Goal: Task Accomplishment & Management: Use online tool/utility

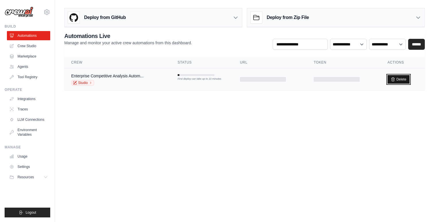
click at [404, 79] on link "Delete" at bounding box center [398, 79] width 22 height 9
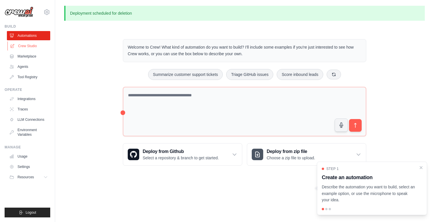
click at [16, 44] on link "Crew Studio" at bounding box center [28, 45] width 43 height 9
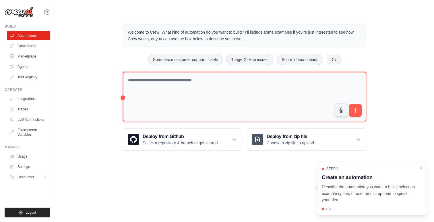
click at [186, 106] on textarea at bounding box center [244, 97] width 243 height 50
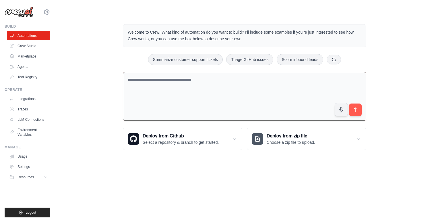
paste textarea "**********"
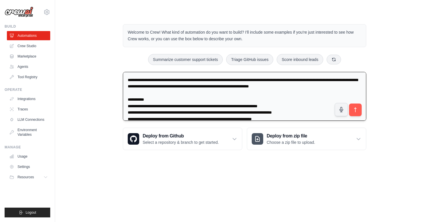
click at [258, 81] on textarea at bounding box center [244, 96] width 243 height 49
drag, startPoint x: 258, startPoint y: 81, endPoint x: 307, endPoint y: 82, distance: 49.1
click at [307, 82] on textarea at bounding box center [244, 96] width 243 height 49
drag, startPoint x: 133, startPoint y: 98, endPoint x: 124, endPoint y: 99, distance: 9.2
click at [124, 99] on textarea at bounding box center [244, 96] width 243 height 49
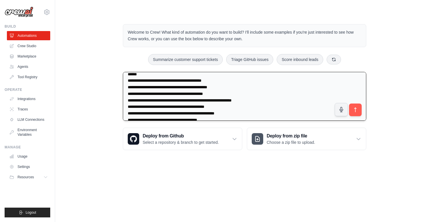
scroll to position [98, 0]
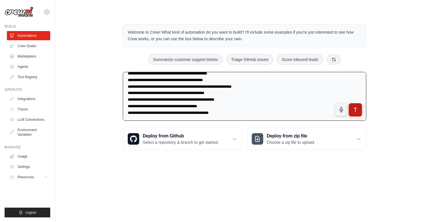
type textarea "**********"
click at [356, 108] on icon "submit" at bounding box center [355, 109] width 2 height 5
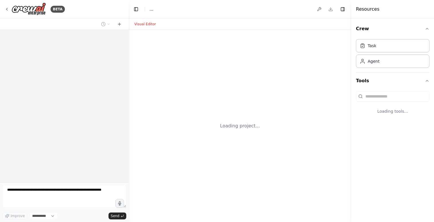
select select "****"
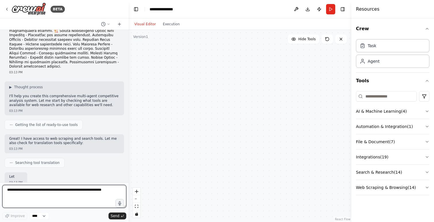
scroll to position [72, 0]
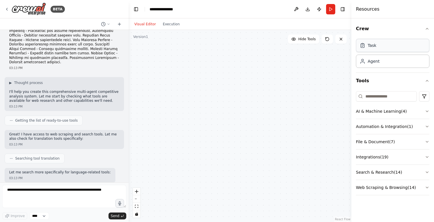
click at [387, 46] on div "Task" at bounding box center [392, 45] width 73 height 13
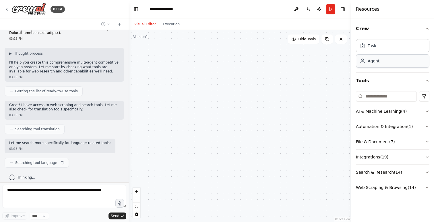
click at [385, 61] on div "Agent" at bounding box center [392, 60] width 73 height 13
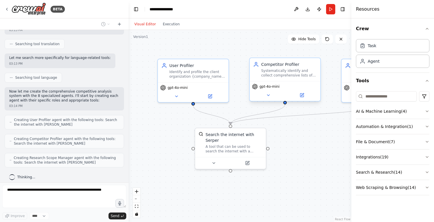
scroll to position [205, 0]
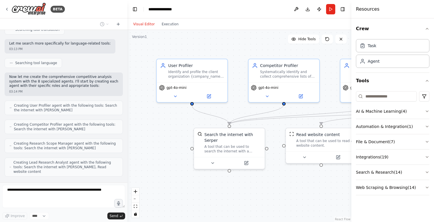
drag, startPoint x: 127, startPoint y: 16, endPoint x: 84, endPoint y: 15, distance: 43.6
click at [84, 15] on div "BETA A comprehensive multi-agent system for automated competitive analysis. Thi…" at bounding box center [217, 111] width 434 height 222
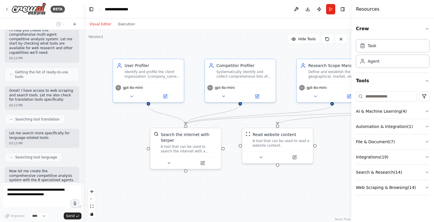
scroll to position [286, 0]
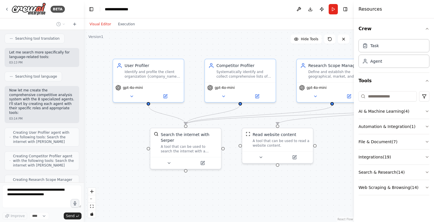
drag, startPoint x: 352, startPoint y: 123, endPoint x: 432, endPoint y: 121, distance: 79.8
click at [432, 122] on div "Resources Crew Task Agent Tools AI & Machine Learning ( 4 ) Automation & Integr…" at bounding box center [394, 111] width 80 height 222
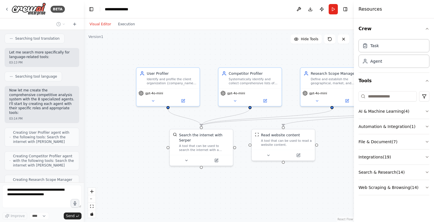
scroll to position [341, 0]
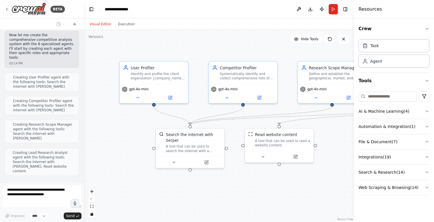
click at [331, 139] on div ".deletable-edge-delete-btn { width: 20px; height: 20px; border: 0px solid #ffff…" at bounding box center [219, 126] width 270 height 192
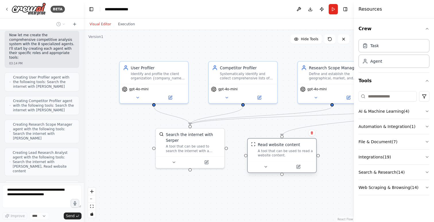
drag, startPoint x: 309, startPoint y: 134, endPoint x: 309, endPoint y: 147, distance: 12.3
click at [309, 147] on div "Read website content" at bounding box center [285, 144] width 55 height 5
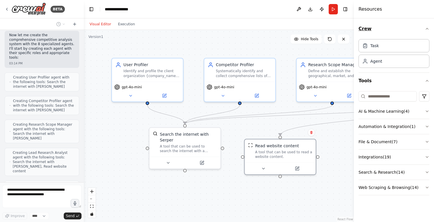
scroll to position [360, 0]
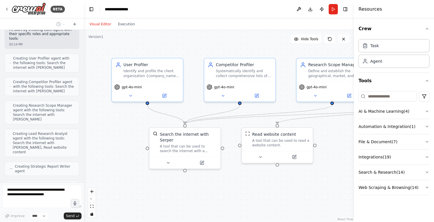
click at [60, 199] on div "Thinking..." at bounding box center [42, 204] width 75 height 10
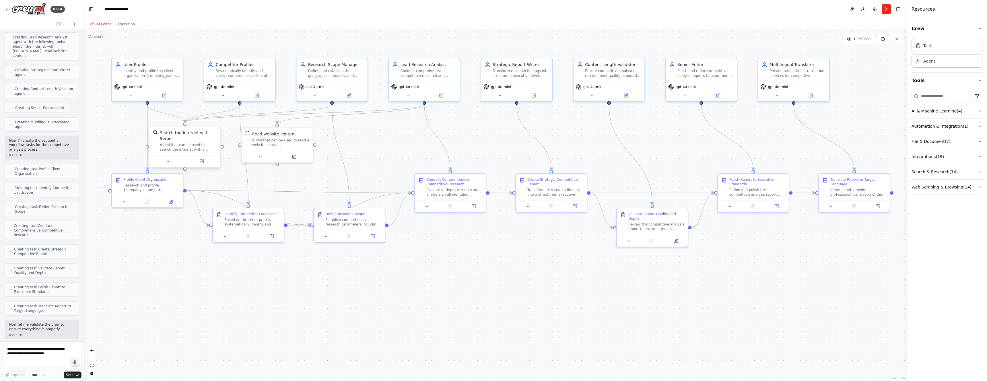
scroll to position [460, 0]
drag, startPoint x: 172, startPoint y: 184, endPoint x: 156, endPoint y: 212, distance: 32.4
click at [156, 212] on div "Research and profile {company_name} to understand their business model, industr…" at bounding box center [140, 209] width 56 height 9
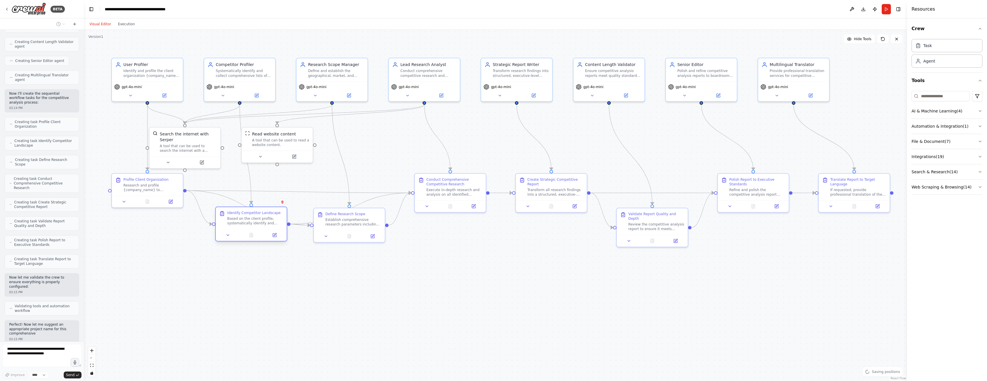
scroll to position [507, 0]
drag, startPoint x: 270, startPoint y: 212, endPoint x: 270, endPoint y: 285, distance: 72.9
click at [270, 221] on div "Identify Competitor Landscape Based on the client profile, systematically ident…" at bounding box center [251, 293] width 71 height 22
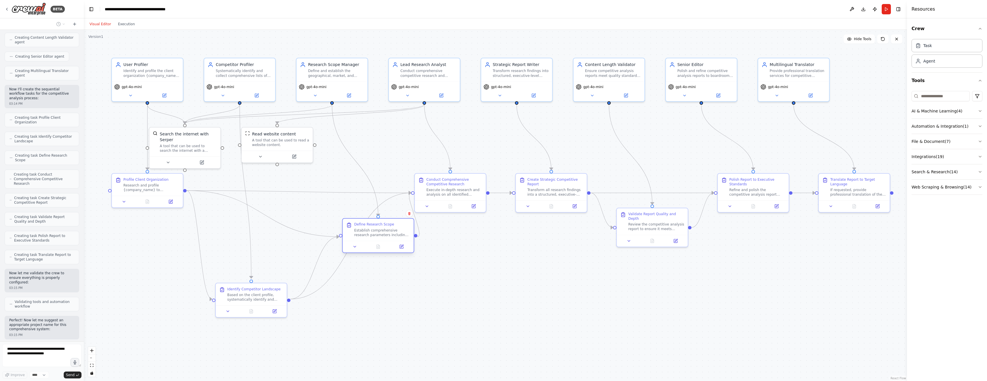
drag, startPoint x: 362, startPoint y: 211, endPoint x: 394, endPoint y: 224, distance: 34.0
click at [394, 221] on div "Define Research Scope" at bounding box center [382, 224] width 56 height 5
drag, startPoint x: 482, startPoint y: 201, endPoint x: 497, endPoint y: 224, distance: 27.9
click at [434, 221] on div "Conduct Comprehensive Competitive Research Execute in-depth research and analys…" at bounding box center [480, 226] width 56 height 20
drag, startPoint x: 578, startPoint y: 181, endPoint x: 564, endPoint y: 155, distance: 29.7
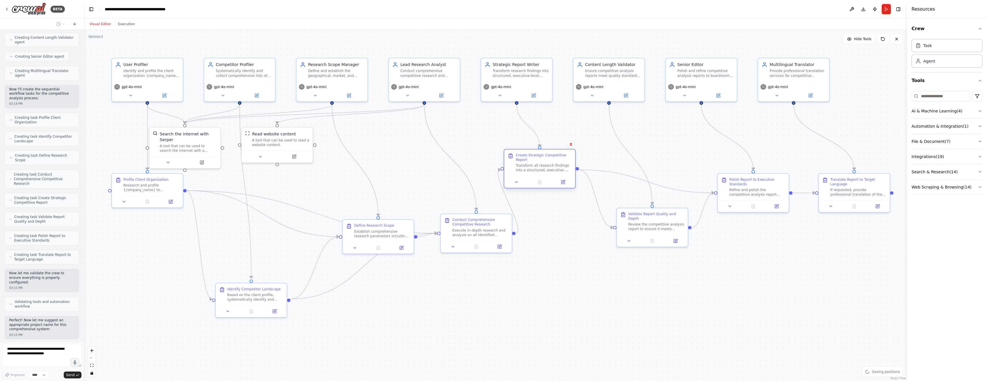
click at [434, 155] on div "Create Strategic Competitive Report" at bounding box center [544, 157] width 56 height 9
drag, startPoint x: 479, startPoint y: 202, endPoint x: 436, endPoint y: 137, distance: 77.8
click at [434, 137] on div "Conduct Comprehensive Competitive Research" at bounding box center [423, 140] width 56 height 9
drag, startPoint x: 402, startPoint y: 233, endPoint x: 371, endPoint y: 202, distance: 44.0
click at [371, 218] on div "Establish comprehensive research parameters including geographical boundaries, …" at bounding box center [371, 222] width 56 height 9
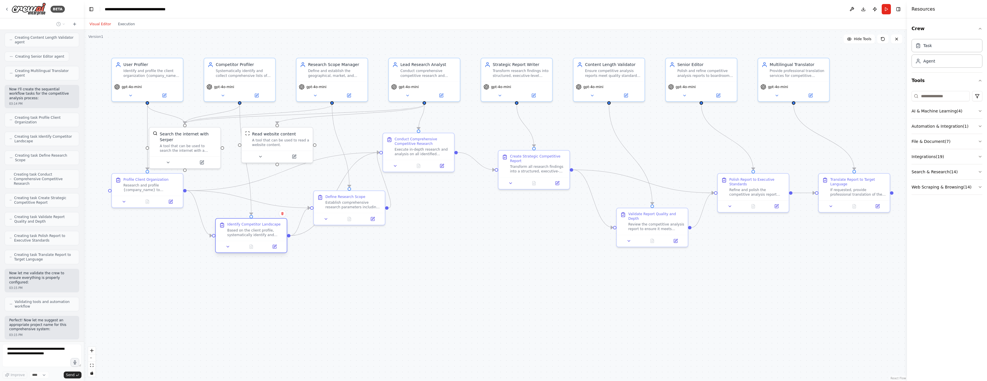
drag, startPoint x: 257, startPoint y: 293, endPoint x: 254, endPoint y: 228, distance: 64.9
click at [254, 221] on div "Based on the client profile, systematically identify and catalog direct competi…" at bounding box center [255, 232] width 56 height 9
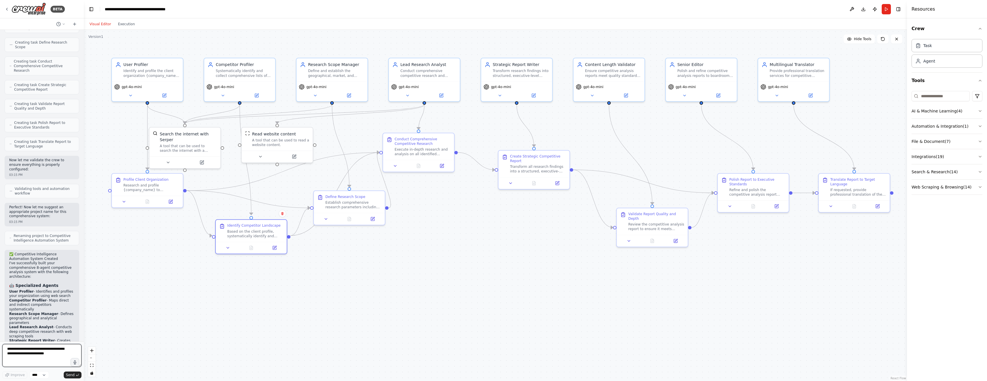
scroll to position [841, 0]
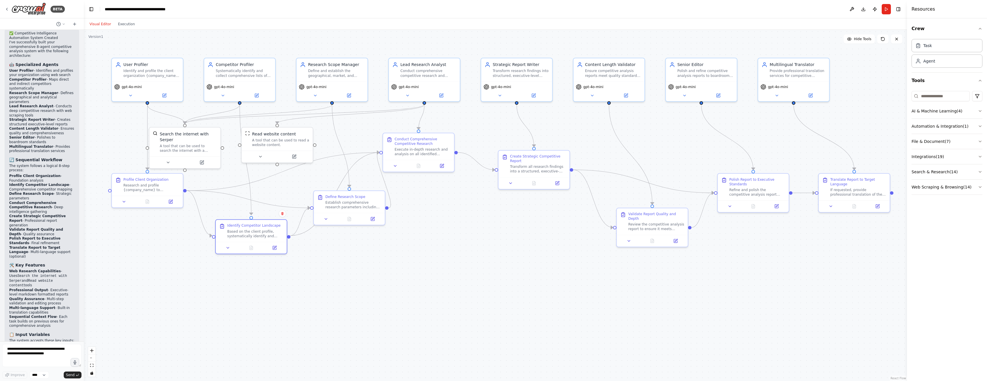
click at [47, 221] on li "Sequential Context Flow - Each task builds on previous ones for comprehensive a…" at bounding box center [41, 321] width 65 height 13
click at [40, 221] on select "****" at bounding box center [40, 374] width 20 height 7
click at [434, 48] on div "Task" at bounding box center [947, 45] width 71 height 13
click at [434, 67] on div "Agent" at bounding box center [947, 60] width 71 height 13
click at [434, 11] on button at bounding box center [851, 9] width 9 height 10
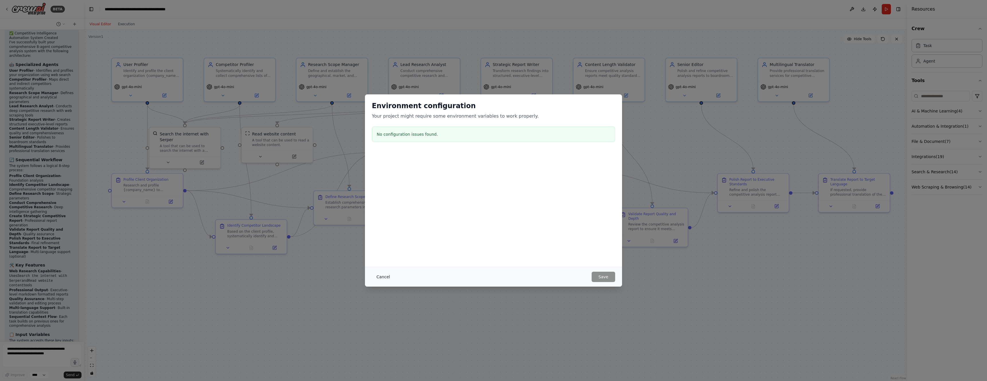
click at [379, 221] on button "Cancel" at bounding box center [383, 277] width 23 height 10
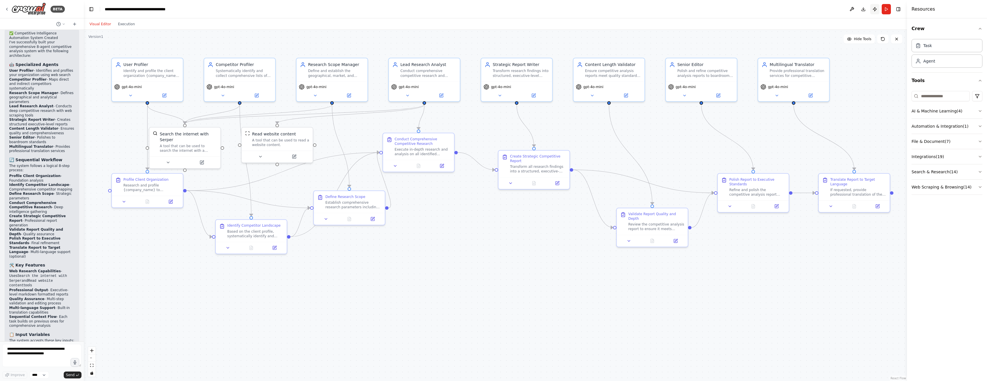
click at [434, 9] on button "Publish" at bounding box center [874, 9] width 9 height 10
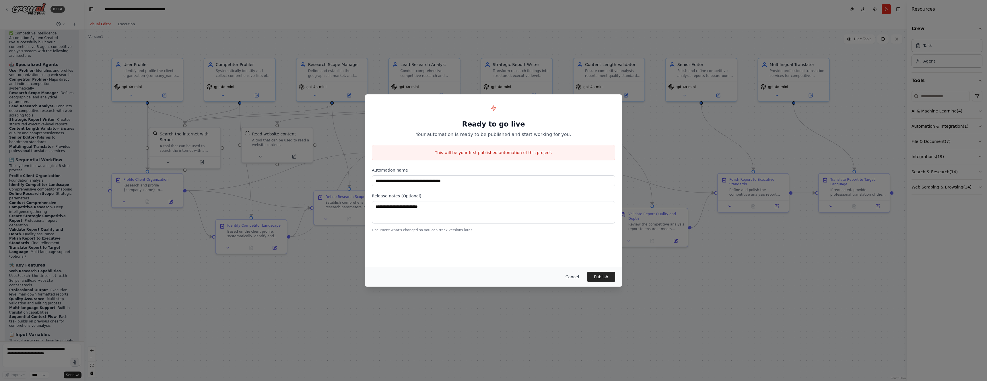
click at [434, 221] on button "Cancel" at bounding box center [572, 277] width 23 height 10
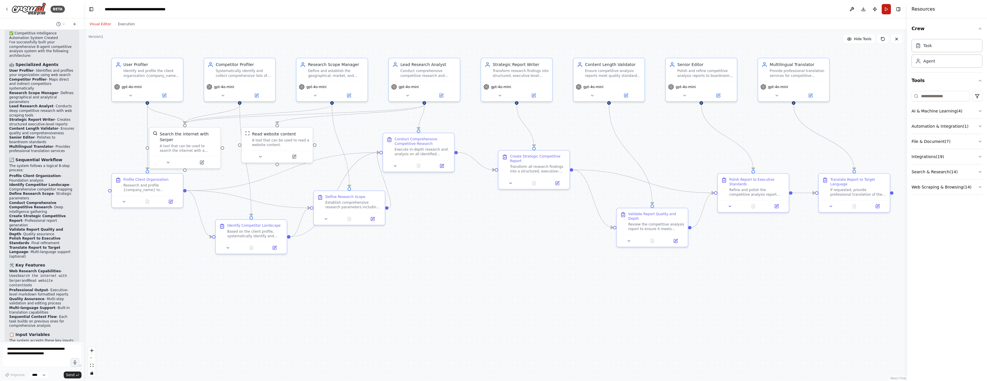
click at [434, 9] on button "Run" at bounding box center [886, 9] width 9 height 10
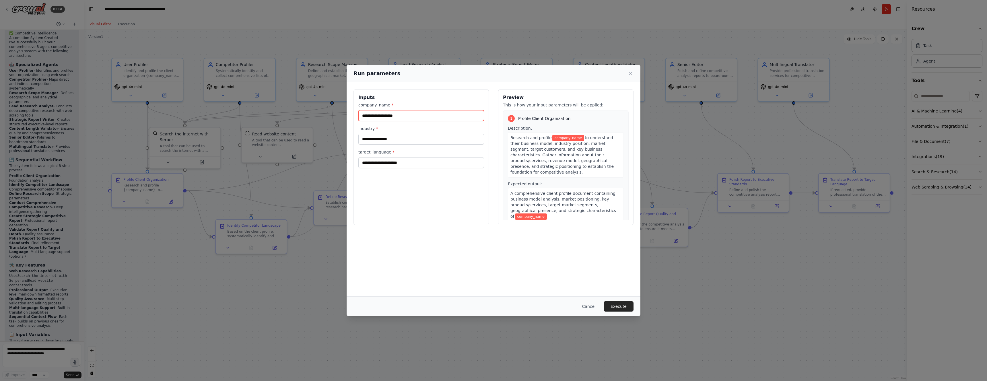
click at [402, 114] on input "company_name *" at bounding box center [421, 115] width 126 height 11
type input "********"
click at [402, 197] on div "Inputs company_name * ******** industry * target_language *" at bounding box center [421, 157] width 135 height 136
click at [424, 140] on input "industry *" at bounding box center [421, 139] width 126 height 11
type input "**********"
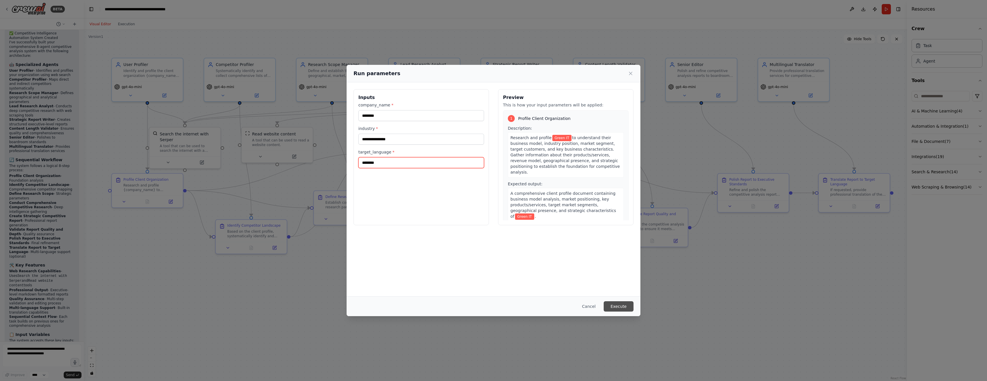
type input "********"
click at [434, 221] on button "Execute" at bounding box center [619, 306] width 30 height 10
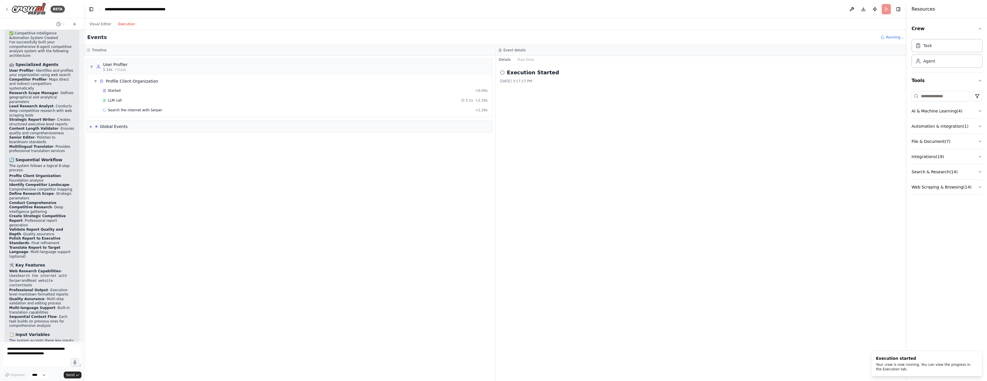
click at [123, 23] on button "Execution" at bounding box center [127, 24] width 24 height 7
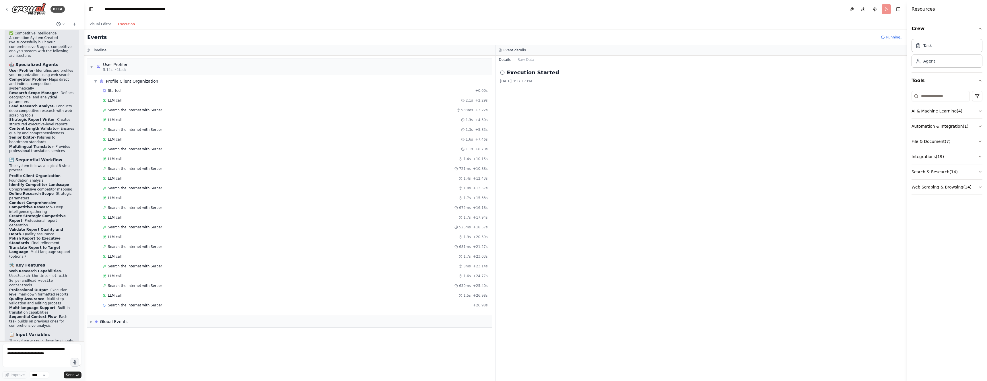
click at [434, 187] on icon "button" at bounding box center [980, 187] width 5 height 5
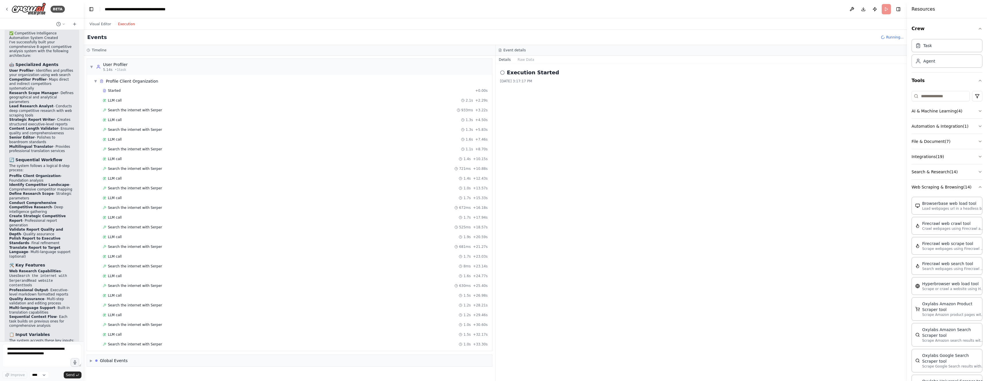
scroll to position [2, 0]
click at [434, 110] on icon "button" at bounding box center [980, 111] width 5 height 5
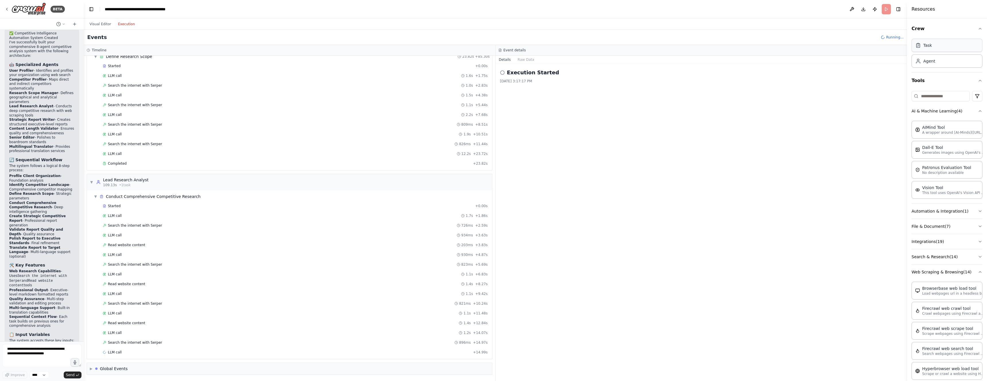
scroll to position [627, 0]
click at [434, 49] on div "Task" at bounding box center [947, 45] width 71 height 13
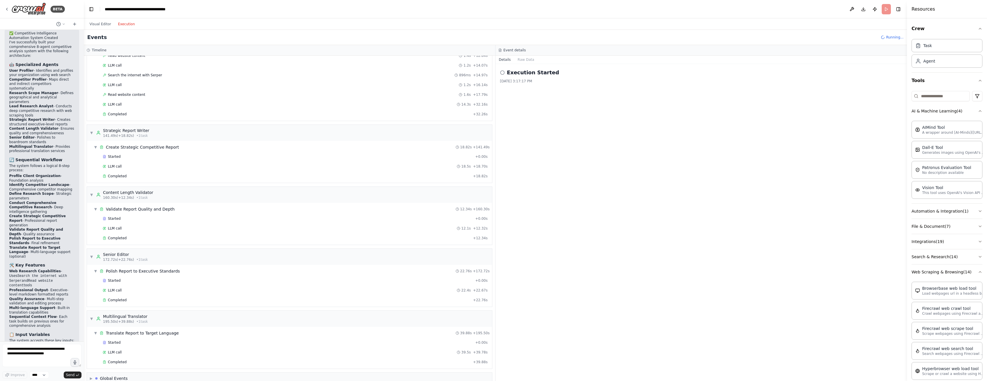
scroll to position [894, 0]
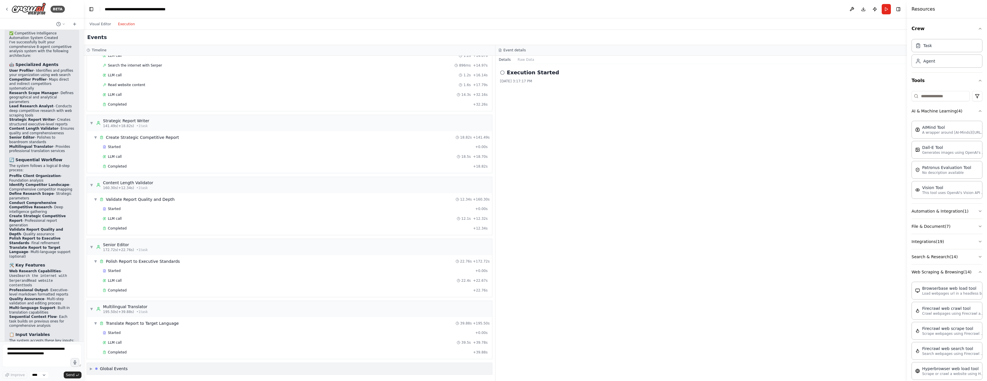
click at [90, 221] on span "▶" at bounding box center [91, 368] width 3 height 5
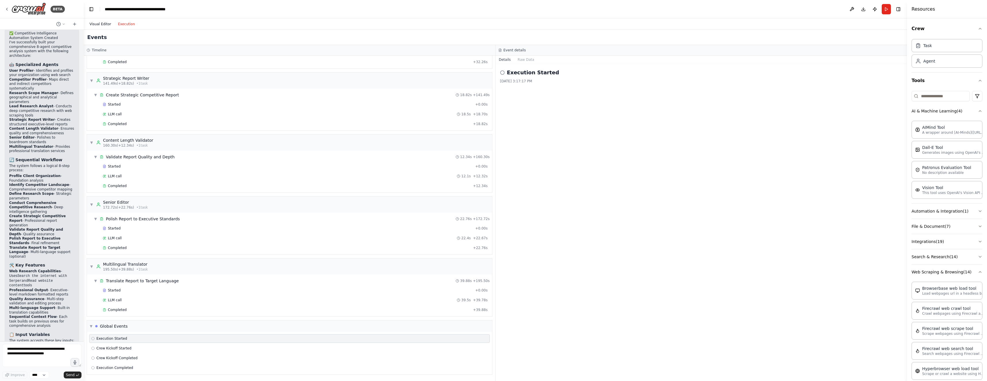
click at [99, 24] on button "Visual Editor" at bounding box center [100, 24] width 28 height 7
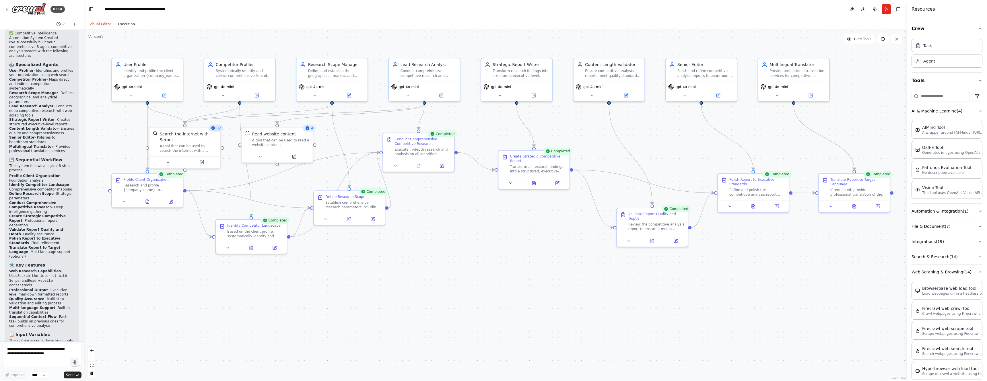
drag, startPoint x: 125, startPoint y: 25, endPoint x: 74, endPoint y: 99, distance: 89.2
click at [125, 25] on button "Execution" at bounding box center [127, 24] width 24 height 7
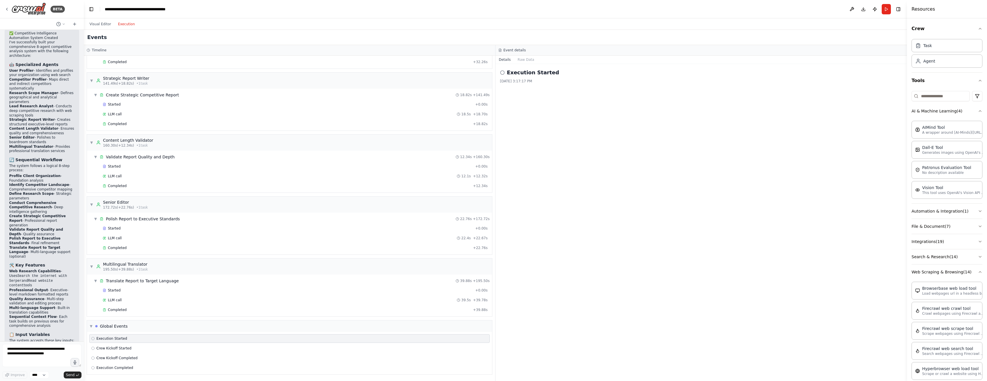
scroll to position [851, 0]
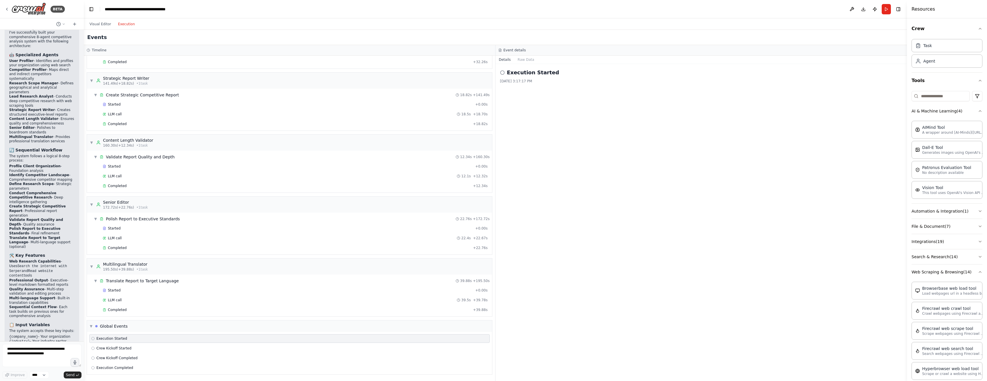
click at [434, 192] on div "Execution Started 8/12/2025, 3:17:17 PM" at bounding box center [702, 222] width 412 height 317
click at [434, 56] on button "Raw Data" at bounding box center [526, 60] width 24 height 8
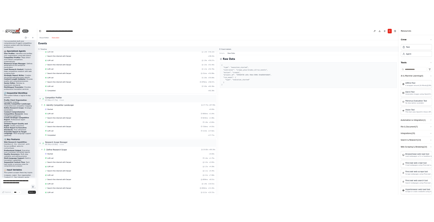
scroll to position [0, 0]
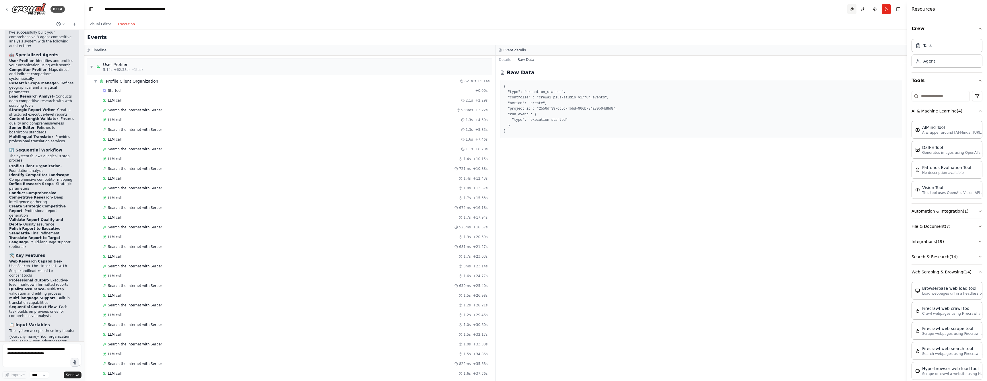
click at [434, 7] on button at bounding box center [851, 9] width 9 height 10
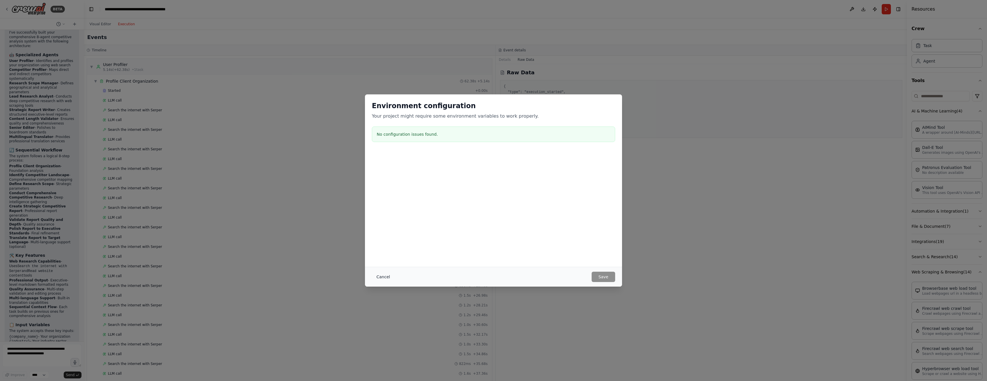
click at [381, 221] on button "Cancel" at bounding box center [383, 277] width 23 height 10
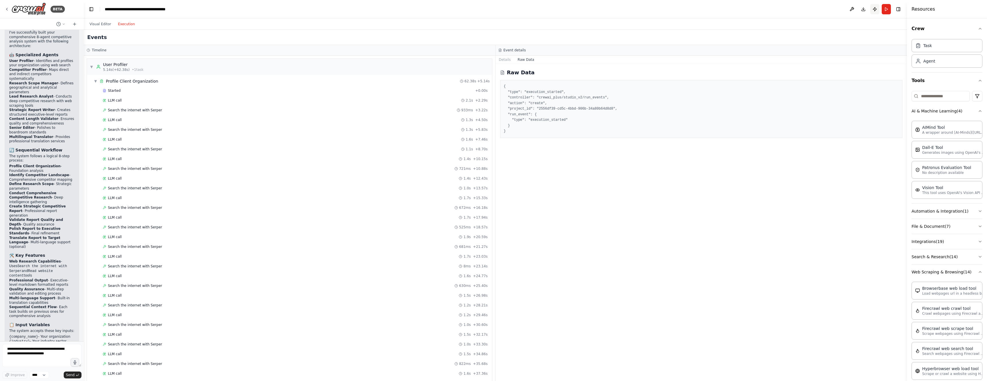
click at [434, 9] on button "Publish" at bounding box center [874, 9] width 9 height 10
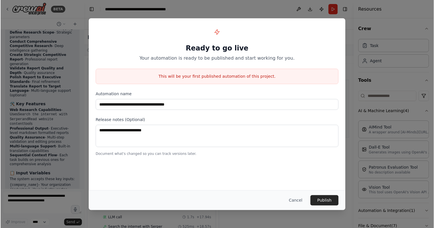
scroll to position [470, 0]
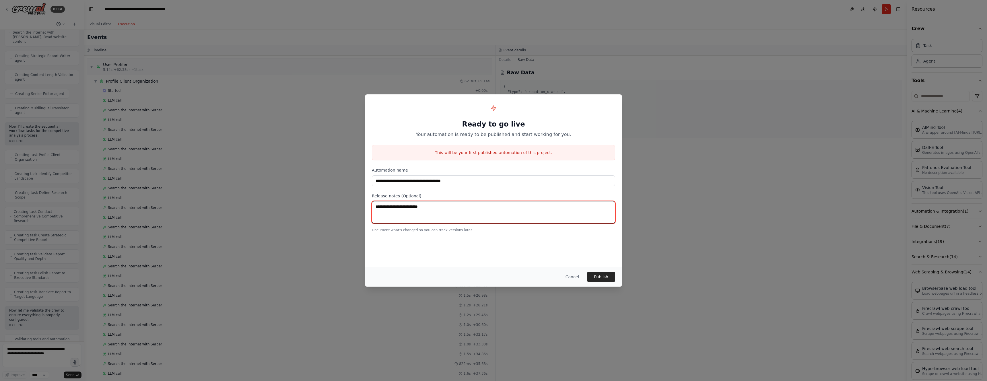
click at [434, 209] on textarea at bounding box center [493, 212] width 243 height 22
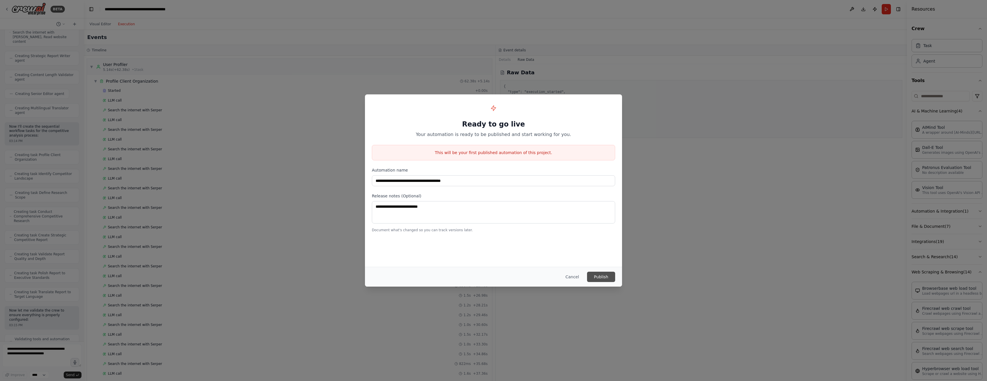
click at [434, 221] on button "Publish" at bounding box center [601, 277] width 28 height 10
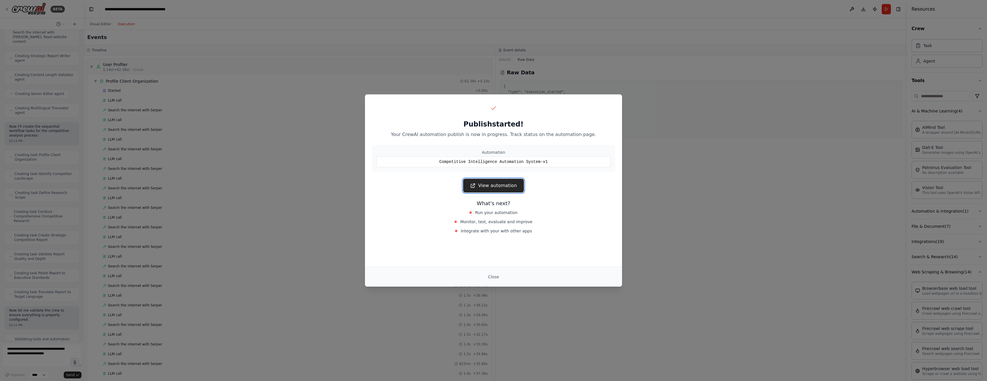
click at [434, 183] on link "View automation" at bounding box center [493, 186] width 61 height 14
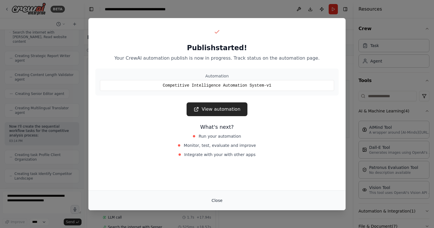
click at [215, 199] on button "Close" at bounding box center [217, 200] width 20 height 10
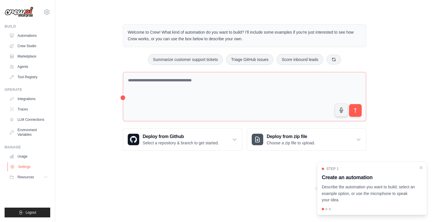
click at [22, 163] on link "Settings" at bounding box center [28, 166] width 43 height 9
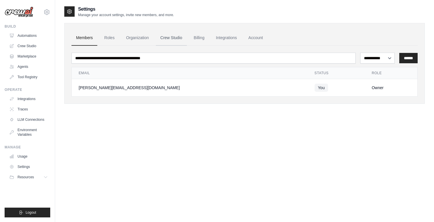
click at [180, 38] on link "Crew Studio" at bounding box center [171, 37] width 31 height 15
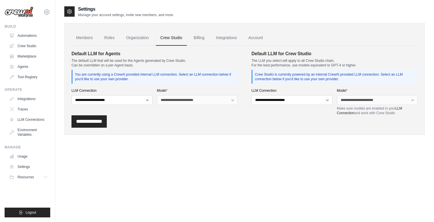
click at [193, 39] on link "Billing" at bounding box center [199, 37] width 20 height 15
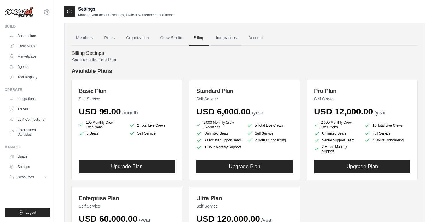
click at [224, 38] on link "Integrations" at bounding box center [226, 37] width 30 height 15
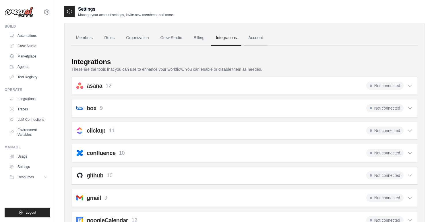
click at [252, 35] on link "Account" at bounding box center [256, 37] width 24 height 15
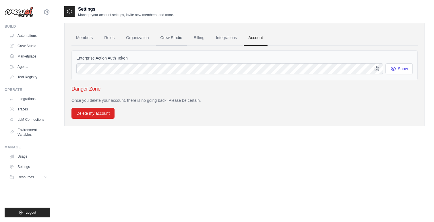
click at [171, 43] on link "Crew Studio" at bounding box center [171, 37] width 31 height 15
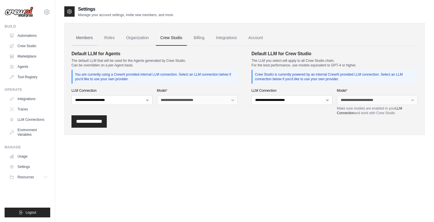
click at [92, 38] on link "Members" at bounding box center [84, 37] width 26 height 15
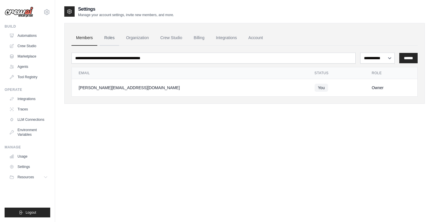
click at [112, 40] on link "Roles" at bounding box center [110, 37] width 20 height 15
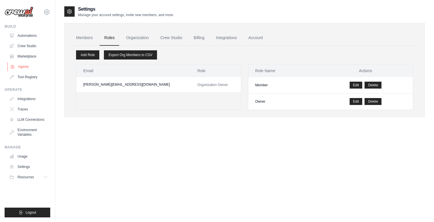
click at [18, 68] on link "Agents" at bounding box center [28, 66] width 43 height 9
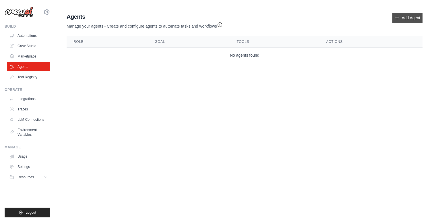
click at [409, 13] on link "Add Agent" at bounding box center [407, 18] width 30 height 10
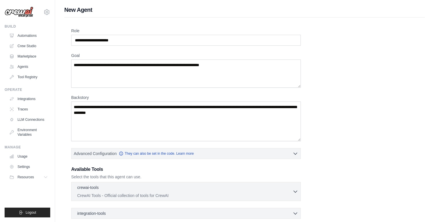
scroll to position [61, 0]
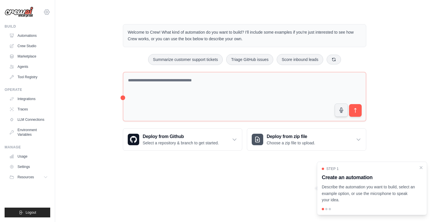
click at [45, 9] on icon at bounding box center [46, 12] width 7 height 7
click at [32, 36] on link "Settings" at bounding box center [47, 39] width 51 height 10
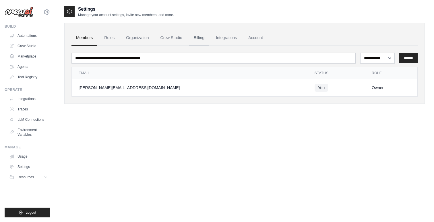
click at [203, 37] on link "Billing" at bounding box center [199, 37] width 20 height 15
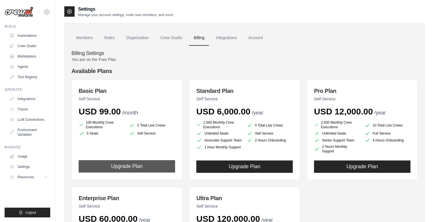
click at [162, 164] on button "Upgrade Plan" at bounding box center [127, 166] width 96 height 12
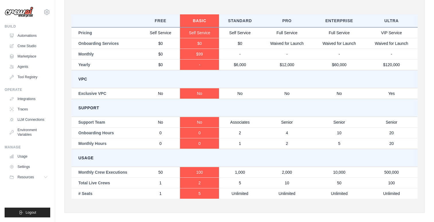
scroll to position [307, 0]
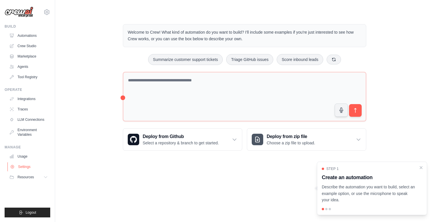
click at [23, 166] on link "Settings" at bounding box center [28, 166] width 43 height 9
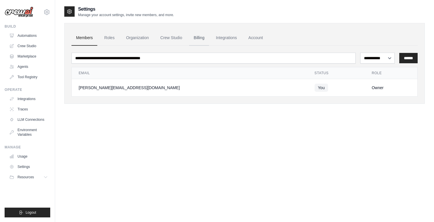
click at [199, 43] on link "Billing" at bounding box center [199, 37] width 20 height 15
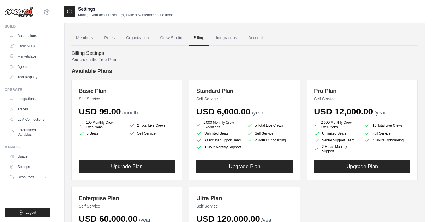
click at [127, 157] on div "Basic Plan Self Service USD 99.00 /month 100 Monthly Crew Executions 2 Total Li…" at bounding box center [126, 129] width 111 height 100
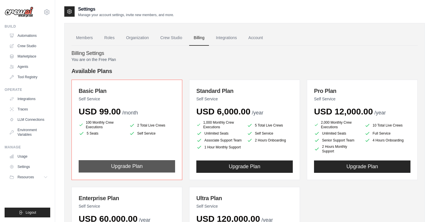
click at [136, 166] on button "Upgrade Plan" at bounding box center [127, 166] width 96 height 12
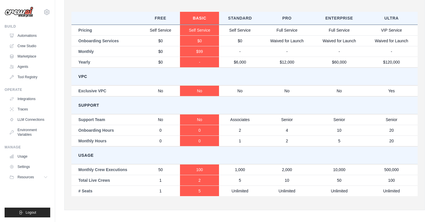
scroll to position [307, 0]
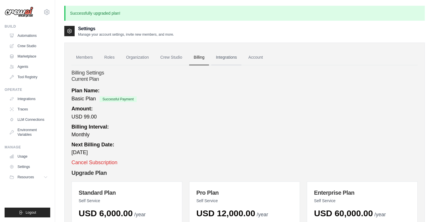
click at [224, 55] on link "Integrations" at bounding box center [226, 57] width 30 height 15
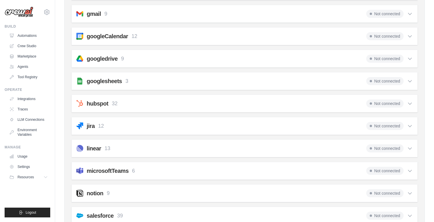
scroll to position [183, 0]
click at [306, 78] on div "googlesheets 3 Not connected" at bounding box center [244, 81] width 336 height 8
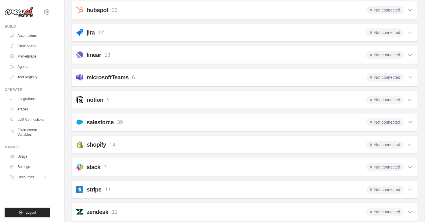
scroll to position [376, 0]
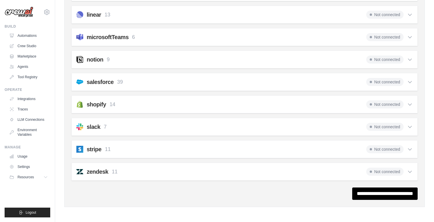
click at [408, 61] on icon at bounding box center [410, 60] width 6 height 6
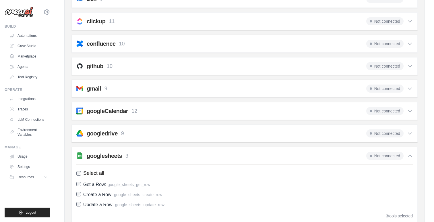
scroll to position [0, 0]
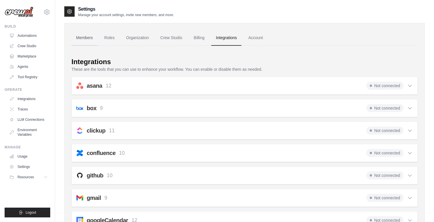
click at [82, 33] on link "Members" at bounding box center [84, 37] width 26 height 15
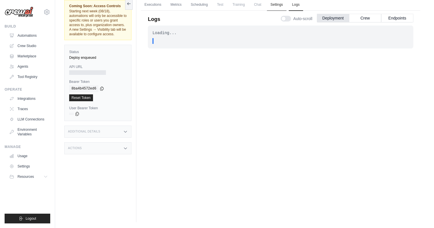
click at [277, 4] on link "Settings" at bounding box center [276, 5] width 19 height 12
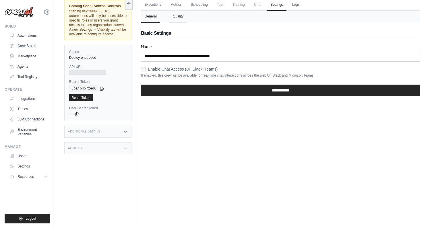
click at [179, 12] on button "Quality" at bounding box center [178, 17] width 18 height 12
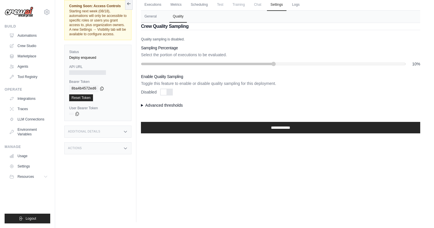
click at [167, 102] on div "**********" at bounding box center [280, 85] width 279 height 96
click at [162, 107] on summary "Advanced thresholds" at bounding box center [280, 105] width 279 height 6
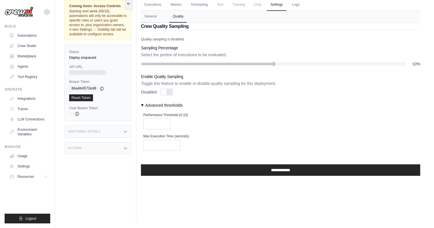
click at [258, 3] on span "Chat" at bounding box center [258, 4] width 14 height 11
click at [242, 4] on span "Training" at bounding box center [238, 4] width 19 height 11
click at [155, 17] on button "General" at bounding box center [150, 17] width 19 height 12
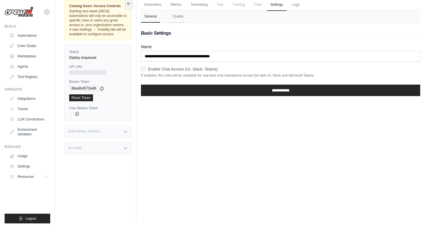
click at [144, 67] on div "Enable Chat Access (UI, Slack, Teams)" at bounding box center [280, 69] width 279 height 6
click at [116, 134] on div "Additional Details" at bounding box center [97, 132] width 67 height 12
click at [125, 185] on icon at bounding box center [125, 182] width 5 height 5
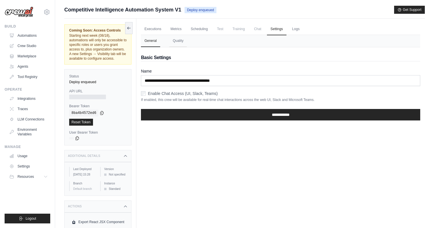
click at [253, 28] on span "Chat" at bounding box center [258, 28] width 14 height 11
click at [27, 34] on link "Automations" at bounding box center [28, 35] width 43 height 9
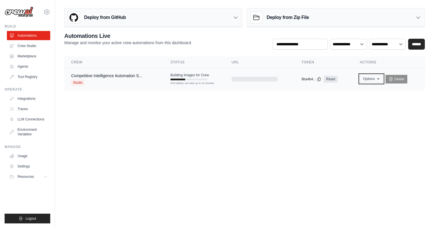
click at [373, 79] on button "Options" at bounding box center [371, 79] width 23 height 9
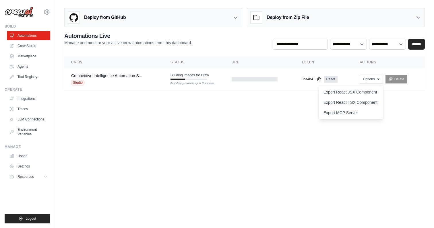
click at [186, 116] on body "lennart@lumeleopard.com Settings Build Automations Crew Studio" at bounding box center [217, 114] width 434 height 228
click at [17, 162] on link "Settings" at bounding box center [28, 166] width 43 height 9
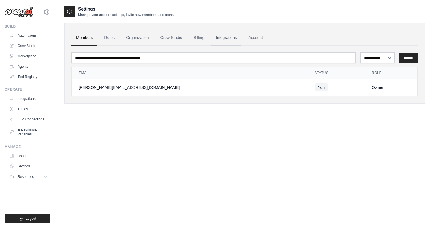
click at [218, 40] on link "Integrations" at bounding box center [226, 37] width 30 height 15
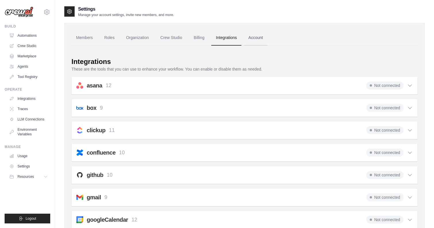
click at [254, 43] on link "Account" at bounding box center [256, 37] width 24 height 15
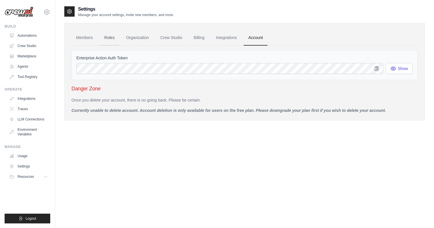
click at [110, 42] on link "Roles" at bounding box center [110, 37] width 20 height 15
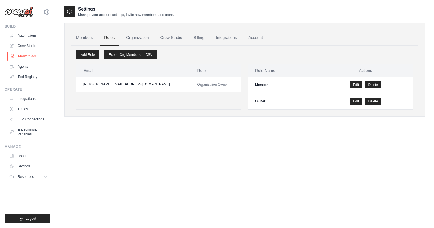
click at [31, 52] on link "Marketplace" at bounding box center [28, 56] width 43 height 9
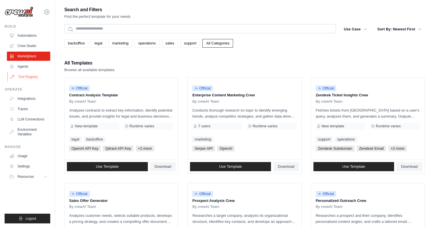
click at [32, 72] on link "Tool Registry" at bounding box center [28, 76] width 43 height 9
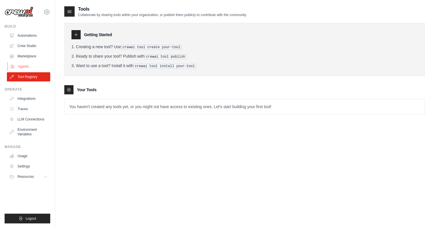
click at [15, 65] on link "Agents" at bounding box center [28, 66] width 43 height 9
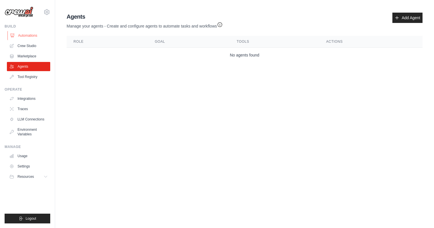
click at [29, 34] on link "Automations" at bounding box center [28, 35] width 43 height 9
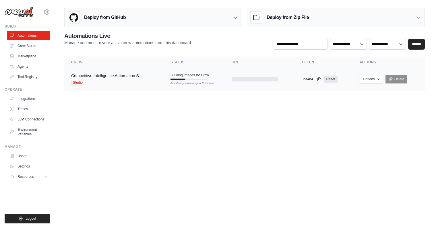
click at [71, 81] on span "Studio" at bounding box center [77, 83] width 13 height 6
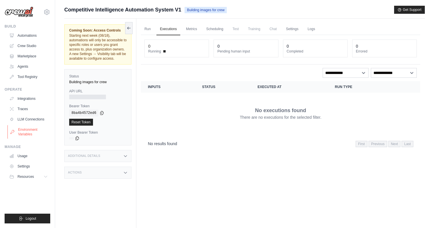
click at [28, 135] on link "Environment Variables" at bounding box center [28, 132] width 43 height 14
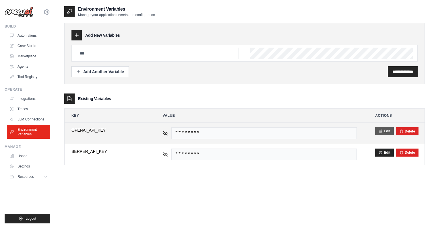
click at [385, 131] on button "Edit" at bounding box center [384, 131] width 19 height 8
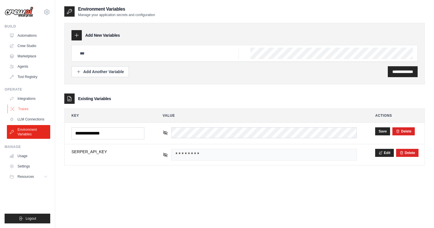
click at [34, 111] on link "Traces" at bounding box center [28, 108] width 43 height 9
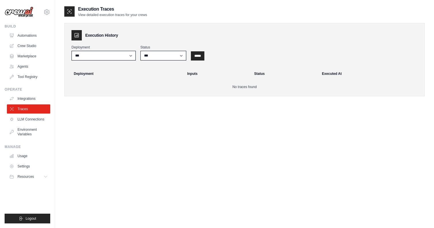
click at [26, 118] on link "LLM Connections" at bounding box center [28, 119] width 43 height 9
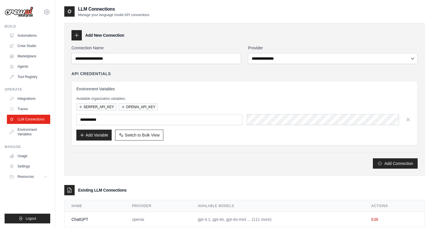
scroll to position [14, 0]
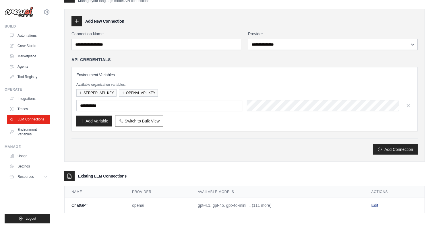
click at [377, 203] on link "Edit" at bounding box center [374, 205] width 7 height 5
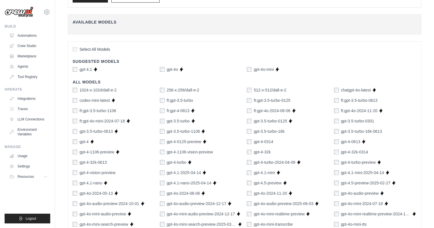
scroll to position [74, 0]
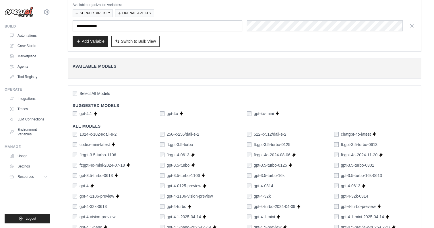
click at [77, 91] on label "Select All Models" at bounding box center [92, 94] width 38 height 6
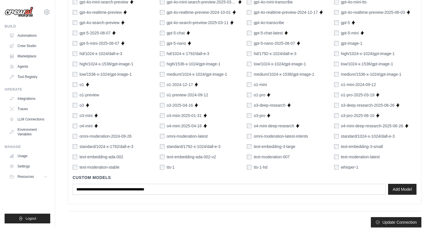
scroll to position [346, 0]
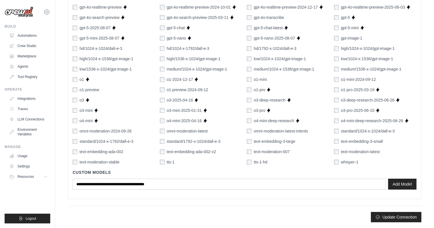
click at [399, 220] on button "Update Connection" at bounding box center [396, 217] width 51 height 10
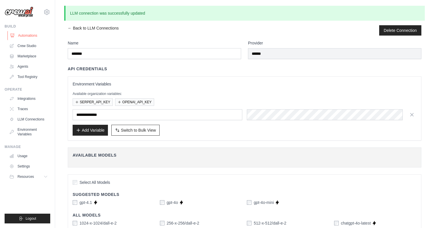
click at [18, 32] on link "Automations" at bounding box center [28, 35] width 43 height 9
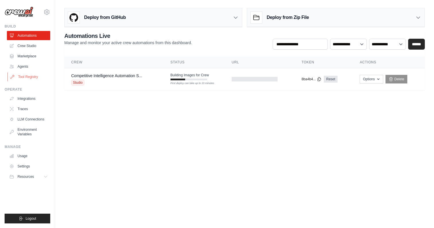
click at [24, 75] on link "Tool Registry" at bounding box center [28, 76] width 43 height 9
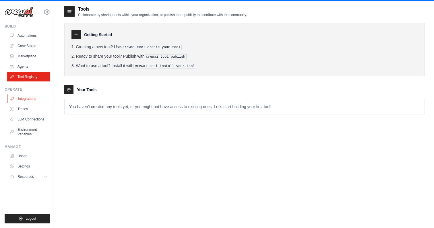
click at [34, 100] on link "Integrations" at bounding box center [28, 98] width 43 height 9
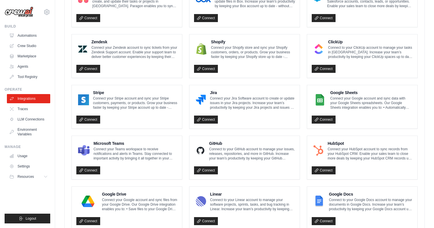
scroll to position [240, 0]
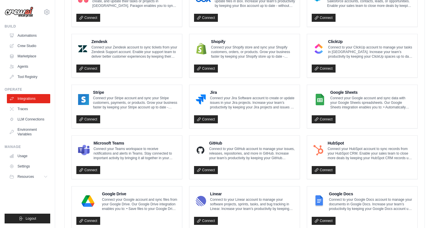
click at [78, 174] on div "Microsoft Teams Connect your Teams workspace to receive notifications and alert…" at bounding box center [127, 157] width 110 height 43
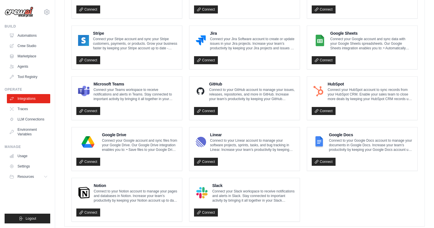
scroll to position [311, 0]
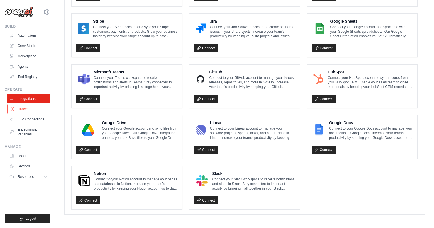
click at [40, 111] on link "Traces" at bounding box center [28, 108] width 43 height 9
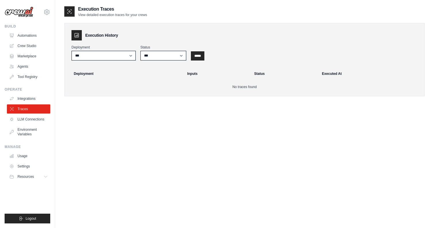
click at [34, 40] on ul "Automations Crew Studio Marketplace Agents Tool Registry" at bounding box center [28, 56] width 43 height 51
click at [27, 34] on link "Automations" at bounding box center [28, 35] width 43 height 9
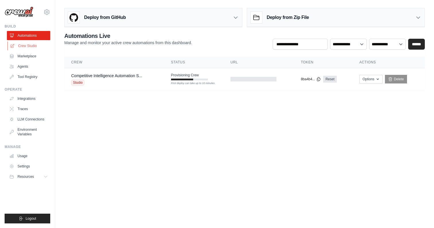
click at [28, 44] on link "Crew Studio" at bounding box center [28, 45] width 43 height 9
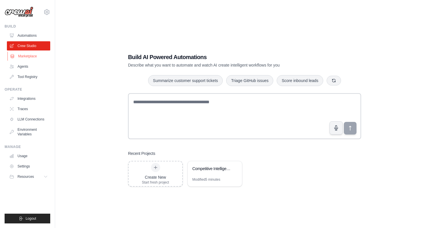
click at [40, 59] on link "Marketplace" at bounding box center [28, 56] width 43 height 9
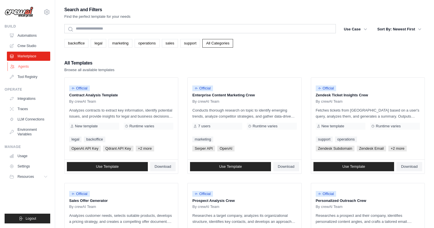
click at [22, 63] on link "Agents" at bounding box center [28, 66] width 43 height 9
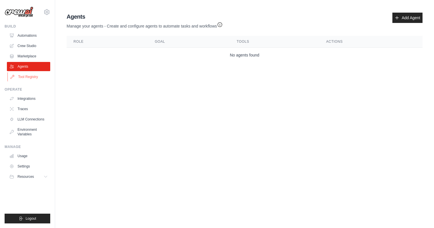
click at [24, 81] on link "Tool Registry" at bounding box center [28, 76] width 43 height 9
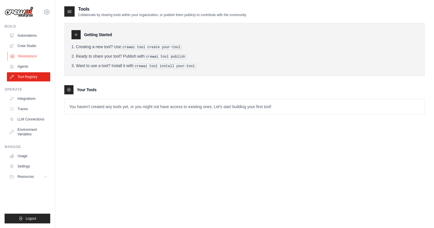
click at [22, 61] on link "Marketplace" at bounding box center [28, 56] width 43 height 9
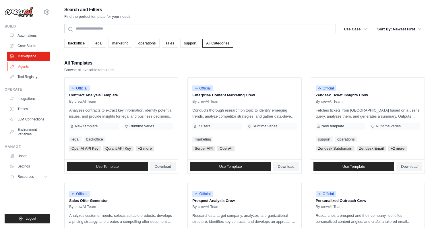
click at [22, 66] on link "Agents" at bounding box center [28, 66] width 43 height 9
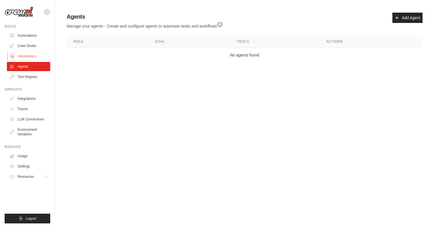
click at [38, 55] on link "Marketplace" at bounding box center [28, 56] width 43 height 9
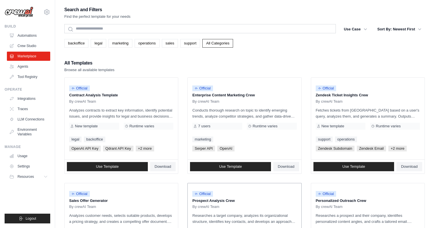
click at [234, 192] on div "Official" at bounding box center [244, 194] width 104 height 8
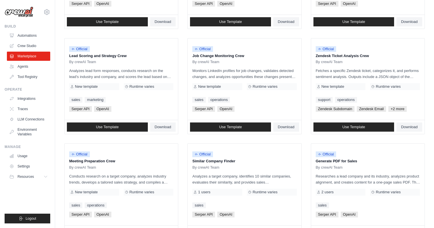
scroll to position [304, 0]
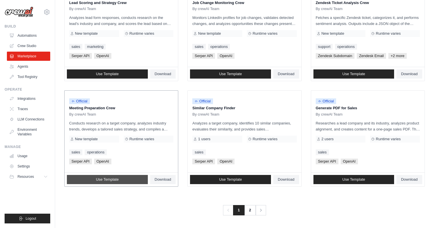
click at [125, 177] on link "Use Template" at bounding box center [107, 179] width 81 height 9
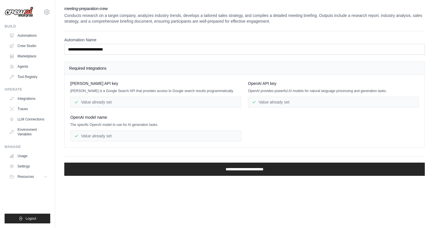
click at [111, 104] on div "Value already set" at bounding box center [155, 102] width 171 height 11
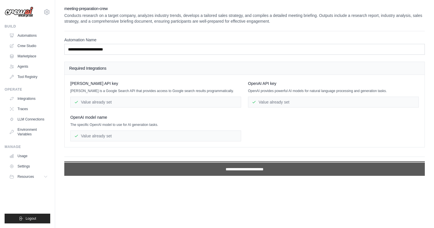
click at [246, 168] on input "**********" at bounding box center [244, 169] width 360 height 13
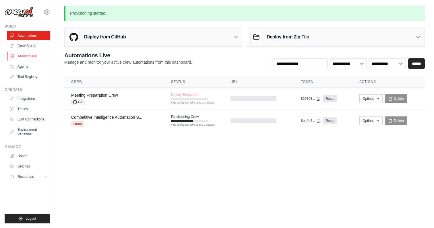
click at [24, 59] on link "Marketplace" at bounding box center [28, 56] width 43 height 9
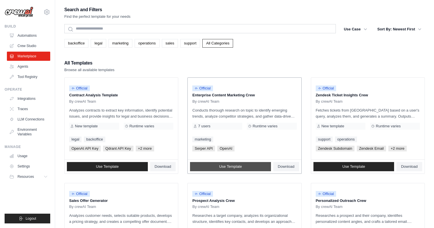
click at [237, 164] on link "Use Template" at bounding box center [230, 166] width 81 height 9
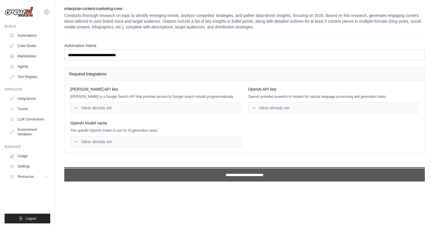
click at [236, 179] on input "**********" at bounding box center [244, 174] width 360 height 13
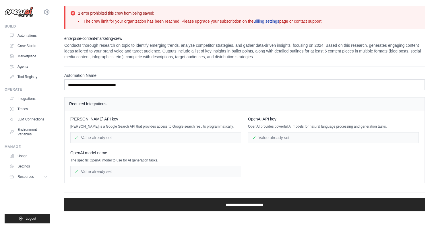
click at [272, 20] on link "Billing settings" at bounding box center [266, 21] width 26 height 5
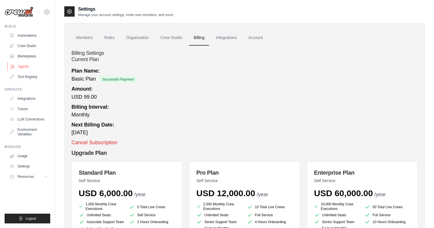
click at [23, 66] on link "Agents" at bounding box center [28, 66] width 43 height 9
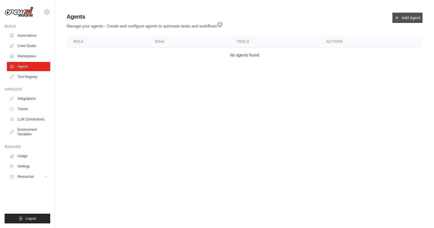
click at [409, 14] on link "Add Agent" at bounding box center [407, 18] width 30 height 10
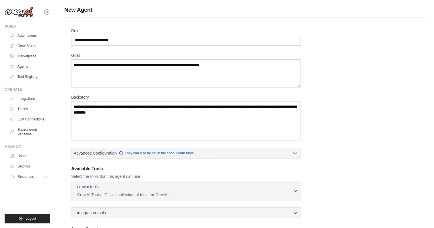
click at [273, 196] on p "CrewAI Tools - Official collection of tools for CrewAI" at bounding box center [184, 195] width 215 height 6
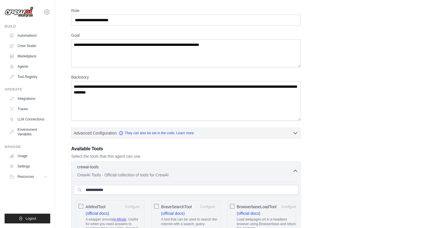
scroll to position [20, 0]
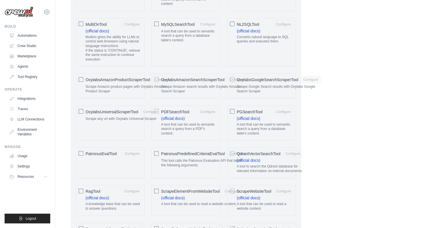
click at [312, 173] on div "Role Goal Backstory Advanced Configuration They can also be set in the code. Le…" at bounding box center [244, 61] width 347 height 1335
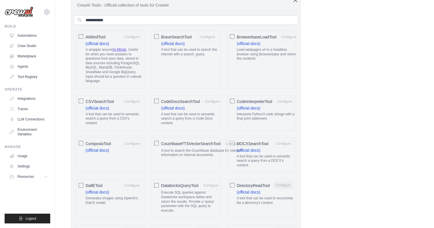
scroll to position [0, 0]
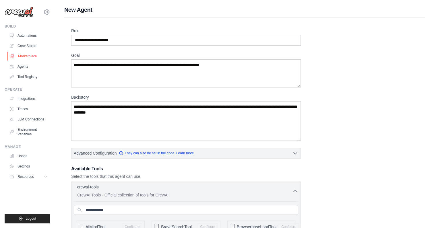
click at [25, 52] on link "Marketplace" at bounding box center [28, 56] width 43 height 9
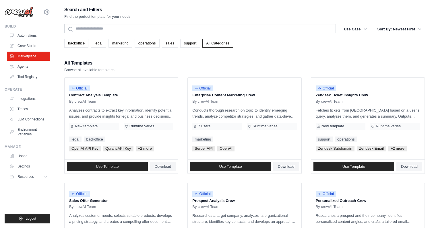
click at [26, 41] on ul "Automations Crew Studio Marketplace Agents Tool Registry" at bounding box center [28, 56] width 43 height 51
click at [22, 34] on link "Automations" at bounding box center [28, 35] width 43 height 9
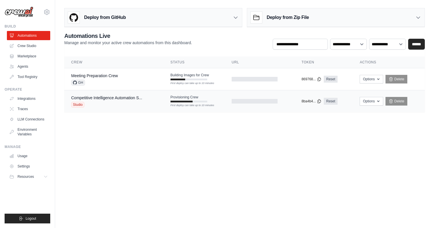
click at [182, 100] on div "Provisioning Crew First deploy can take up to 10 minutes" at bounding box center [188, 98] width 37 height 7
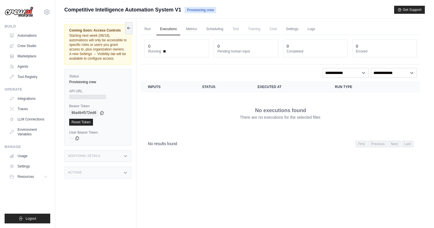
click at [139, 36] on div "Run Executions Metrics Scheduling Test Training Chat Settings Logs 0 Running 0 …" at bounding box center [280, 133] width 288 height 228
